Goal: Transaction & Acquisition: Purchase product/service

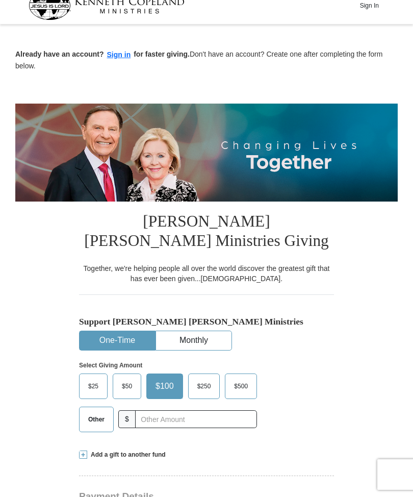
scroll to position [15, 0]
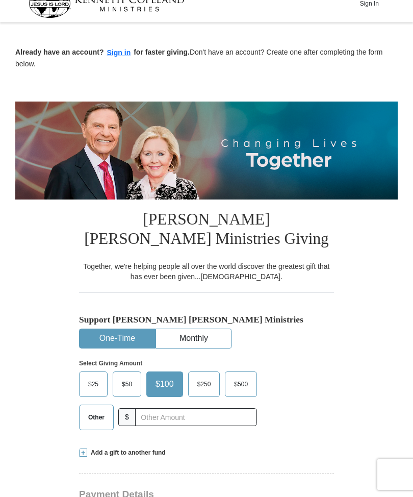
click at [119, 57] on button "Sign in" at bounding box center [119, 53] width 30 height 12
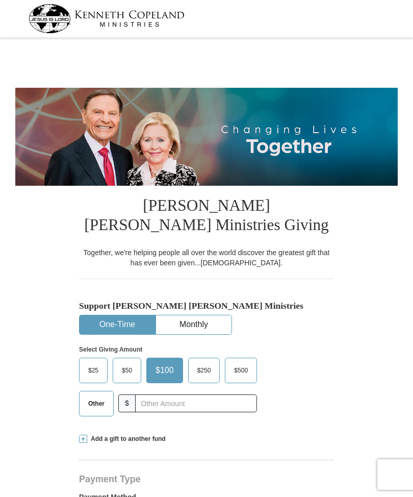
select select "TX"
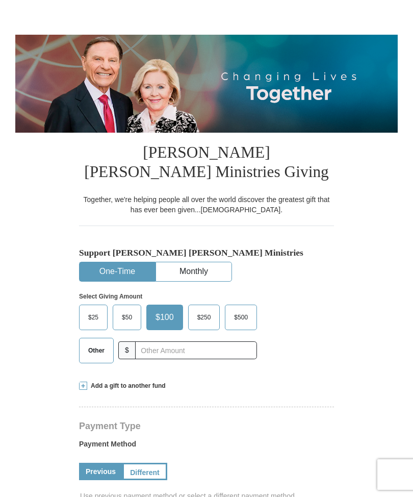
scroll to position [59, 0]
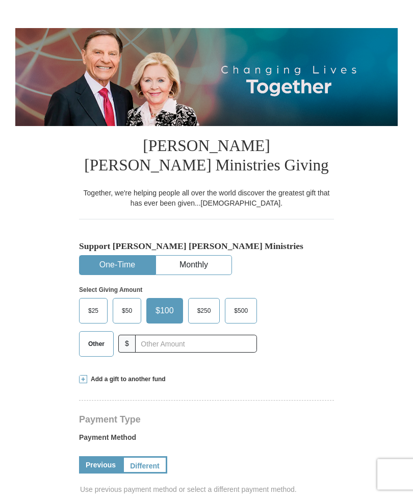
click at [130, 310] on span "$50" at bounding box center [127, 311] width 20 height 15
click at [0, 0] on input "$50" at bounding box center [0, 0] width 0 height 0
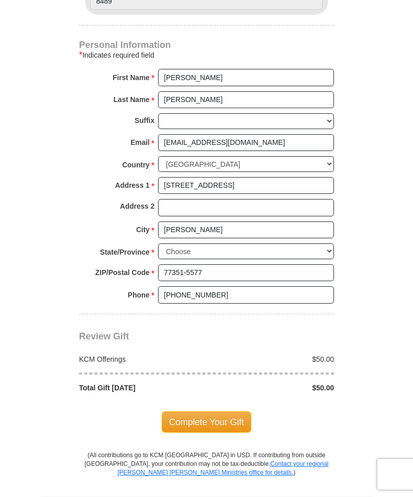
scroll to position [617, 0]
click at [206, 411] on span "Complete Your Gift" at bounding box center [207, 421] width 90 height 21
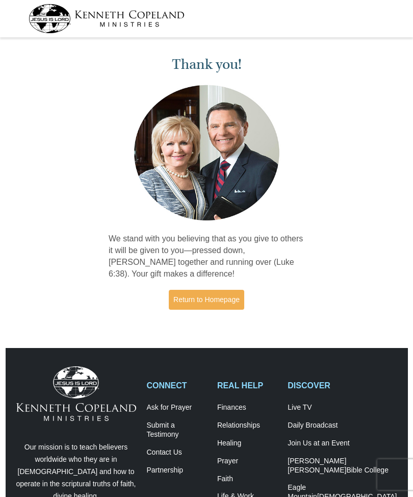
click at [353, 246] on div "Thank you! We stand with you believing that as you give to others it will be gi…" at bounding box center [206, 184] width 413 height 287
click at [218, 299] on link "Return to Homepage" at bounding box center [207, 300] width 76 height 20
